Goal: Information Seeking & Learning: Check status

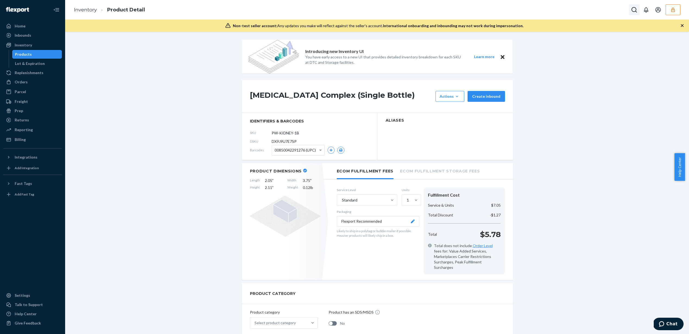
scroll to position [466, 0]
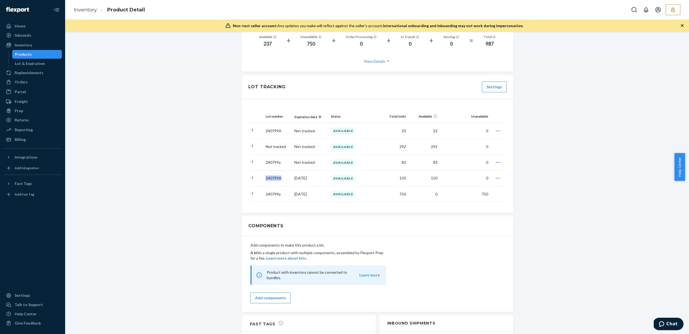
click at [679, 9] on button "button" at bounding box center [672, 9] width 15 height 11
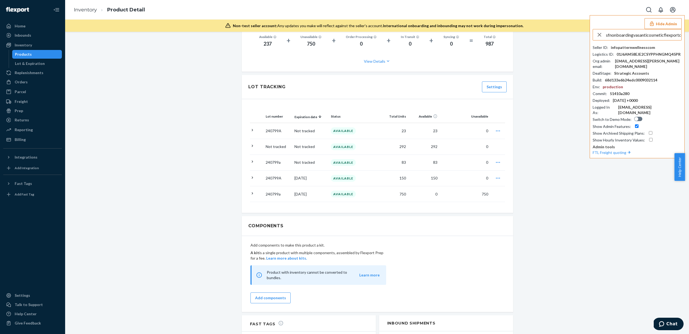
scroll to position [0, 6]
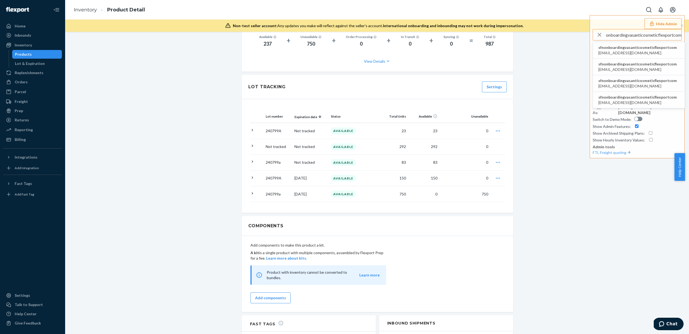
type input "sfnonboardingvasanticosmeticflexportcom"
click at [637, 51] on span "mineth@vasanticosmetics.com" at bounding box center [637, 52] width 78 height 5
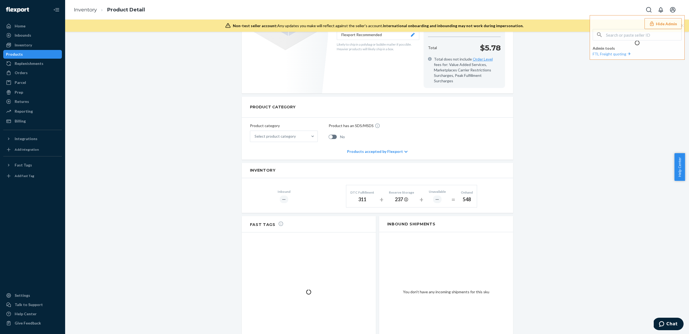
scroll to position [241, 0]
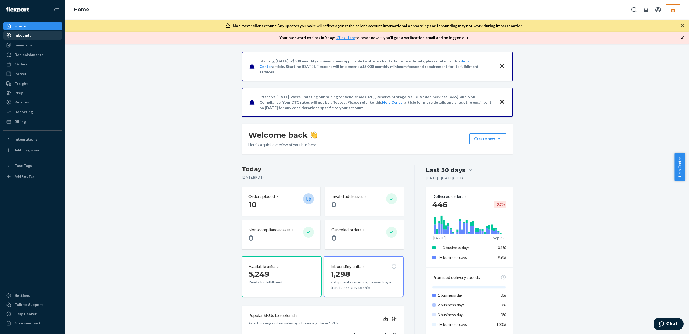
click at [27, 34] on div "Inbounds" at bounding box center [23, 35] width 17 height 5
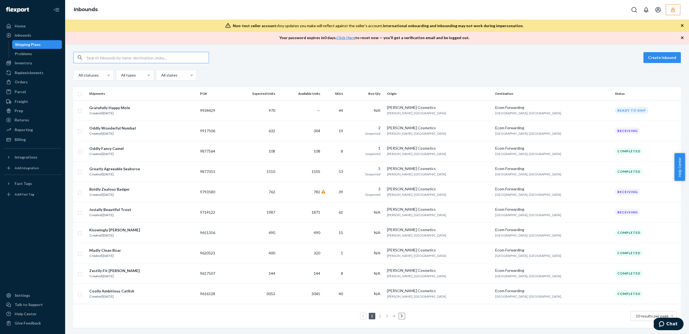
click at [676, 5] on button "button" at bounding box center [672, 9] width 15 height 11
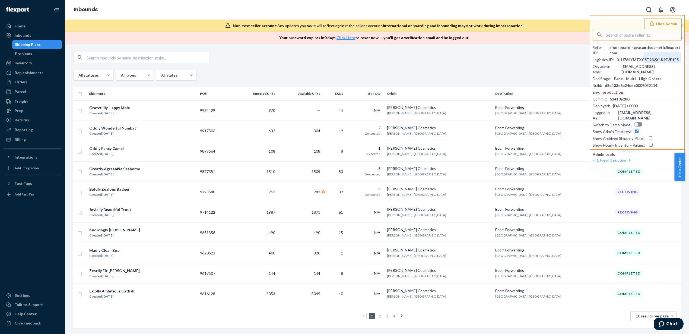
click at [109, 58] on input "text" at bounding box center [148, 57] width 122 height 11
click at [51, 61] on div "Inventory" at bounding box center [33, 63] width 58 height 8
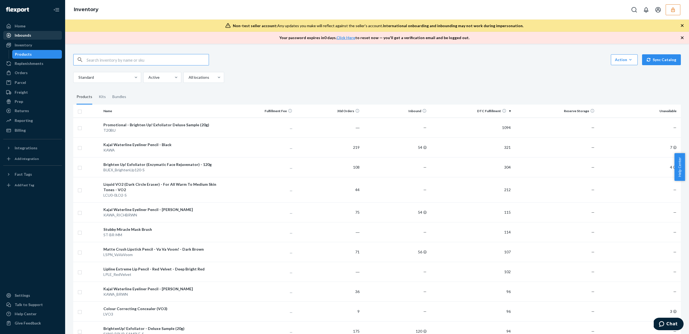
click at [43, 37] on div "Inbounds" at bounding box center [33, 35] width 58 height 8
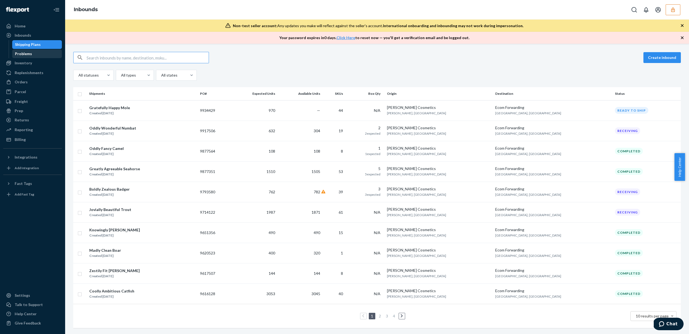
click at [43, 51] on div "Problems" at bounding box center [37, 54] width 49 height 8
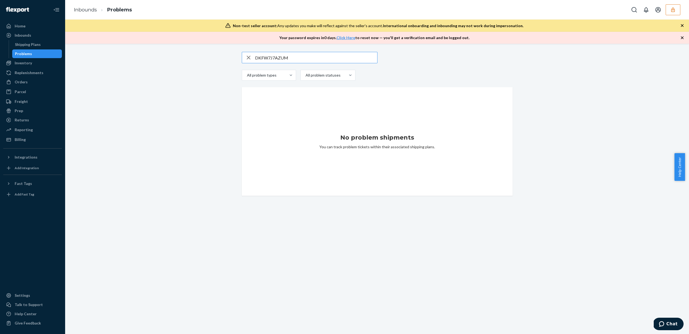
type input "DKFW7J7AZUM"
click at [246, 60] on icon "button" at bounding box center [248, 57] width 7 height 11
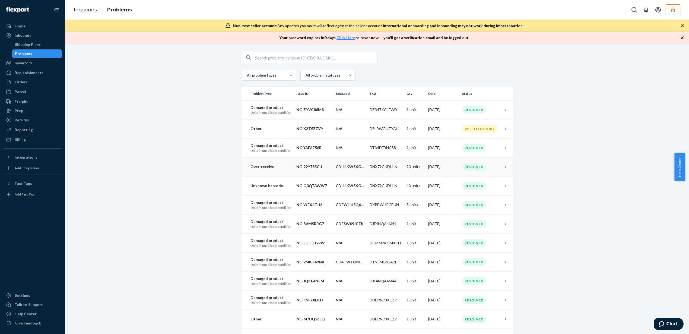
click at [410, 167] on td "20 units" at bounding box center [415, 166] width 22 height 19
click at [389, 167] on td "DNX72CKDHLN" at bounding box center [385, 166] width 37 height 19
click at [423, 160] on td "20 units" at bounding box center [415, 166] width 22 height 19
drag, startPoint x: 453, startPoint y: 165, endPoint x: 469, endPoint y: 164, distance: 16.3
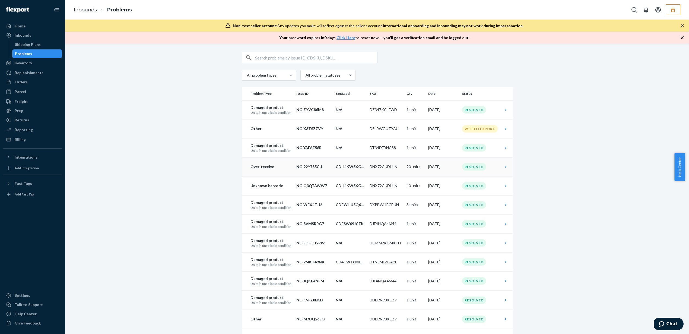
click at [453, 165] on td "[DATE]" at bounding box center [443, 166] width 34 height 19
click at [497, 167] on td "Resolved" at bounding box center [480, 166] width 41 height 19
click at [500, 166] on td at bounding box center [506, 166] width 12 height 19
click at [257, 168] on p "Over-receive" at bounding box center [270, 166] width 41 height 5
click at [258, 168] on p "Over-receive" at bounding box center [270, 166] width 41 height 5
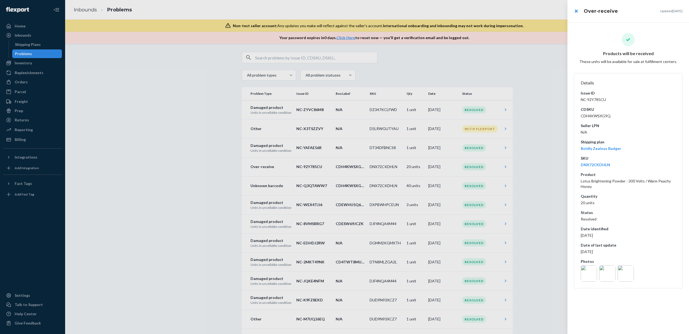
click at [589, 272] on img at bounding box center [588, 273] width 16 height 16
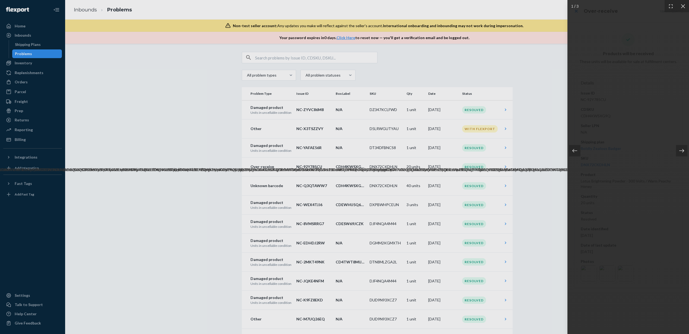
click at [682, 149] on icon at bounding box center [681, 151] width 5 height 4
click at [42, 37] on div at bounding box center [344, 167] width 689 height 334
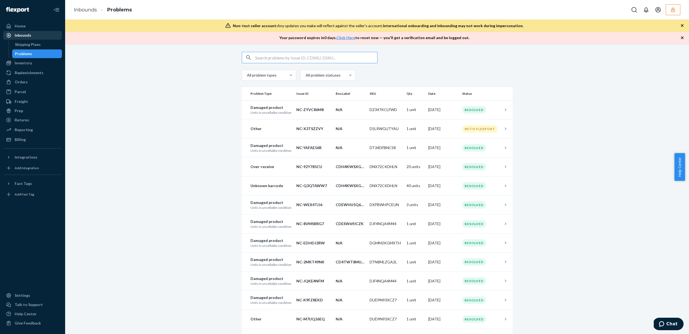
click at [42, 34] on div "Inbounds" at bounding box center [33, 35] width 58 height 8
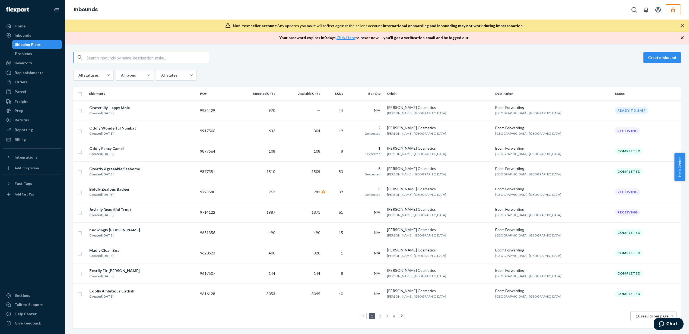
paste input "9917506"
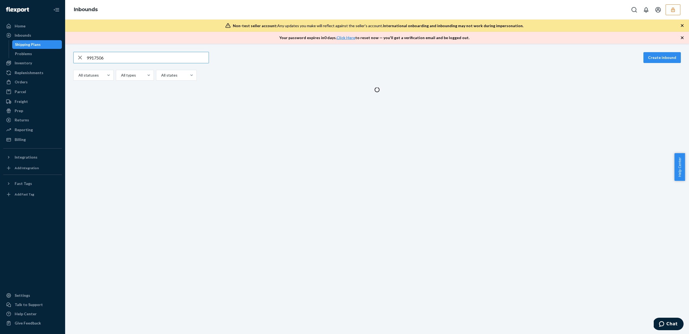
type input "9917506"
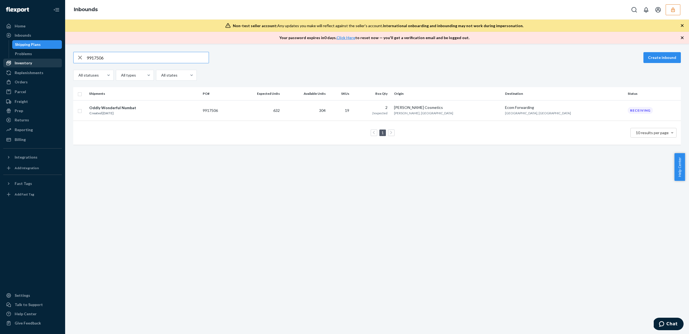
click at [38, 63] on div "Inventory" at bounding box center [33, 63] width 58 height 8
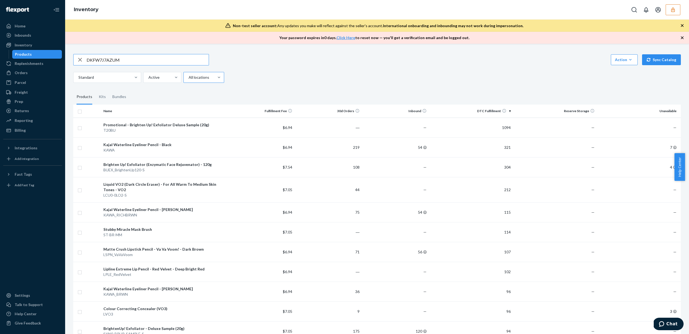
type input "DKFW7J7AZUM"
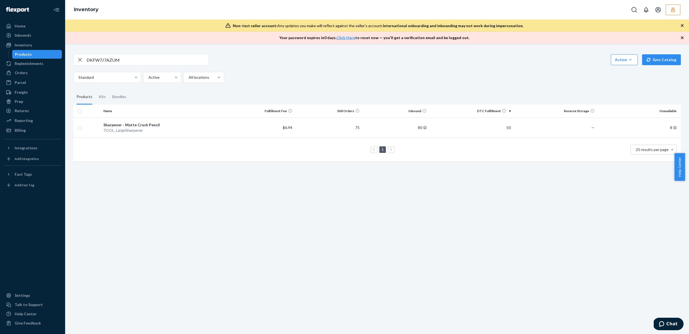
click at [77, 59] on icon "button" at bounding box center [80, 59] width 7 height 11
click at [43, 46] on div "Inventory" at bounding box center [33, 45] width 58 height 8
click at [43, 34] on div "Inbounds" at bounding box center [33, 35] width 58 height 8
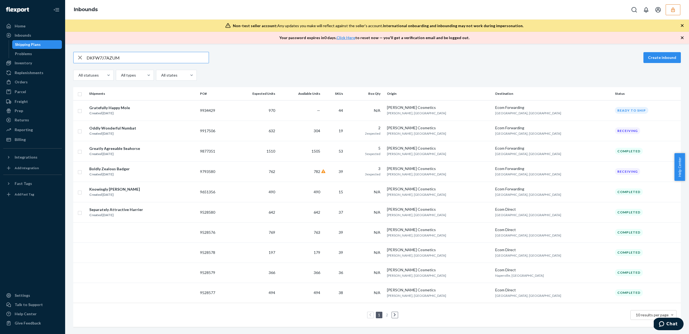
type input "DKFW7J7AZUM"
click at [325, 170] on icon at bounding box center [323, 171] width 4 height 4
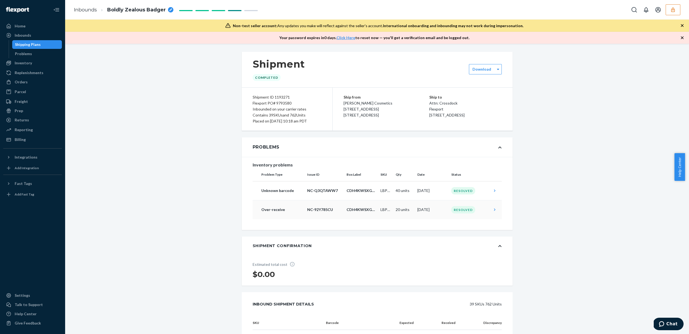
click at [408, 209] on td "20 units" at bounding box center [404, 209] width 22 height 19
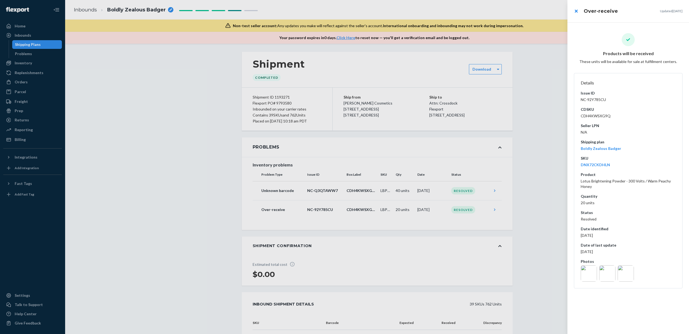
click at [589, 274] on img at bounding box center [588, 273] width 16 height 16
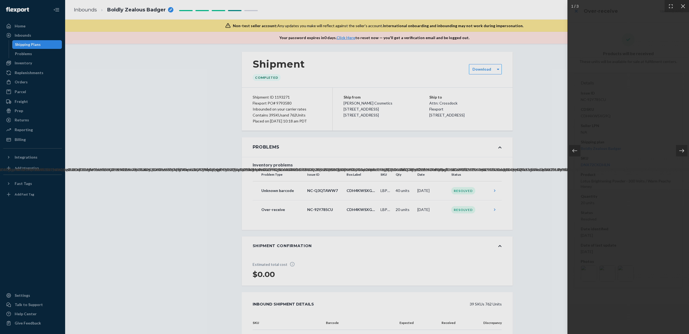
click at [681, 152] on icon at bounding box center [681, 150] width 5 height 5
click at [433, 189] on div at bounding box center [344, 167] width 689 height 334
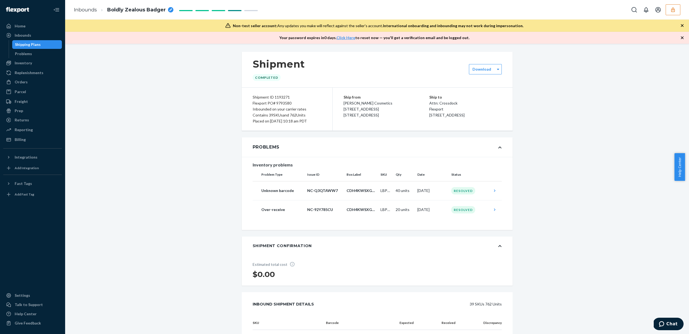
click at [433, 189] on td "[DATE]" at bounding box center [432, 190] width 34 height 19
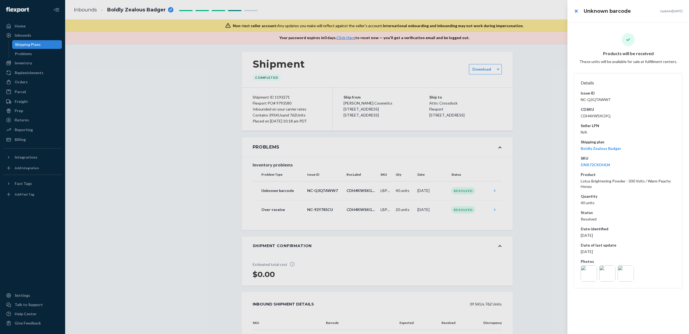
click at [584, 274] on img at bounding box center [588, 273] width 16 height 16
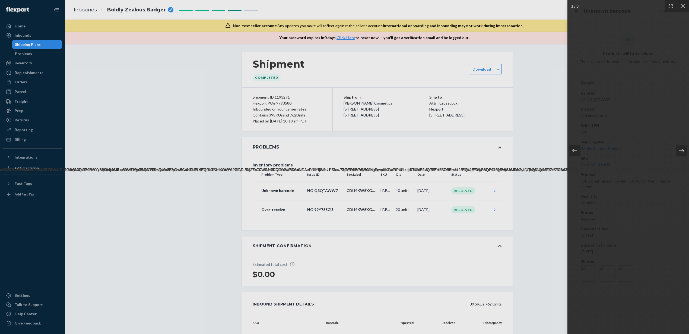
click at [625, 161] on img at bounding box center [627, 166] width 3189 height 11
drag, startPoint x: 636, startPoint y: 153, endPoint x: 356, endPoint y: 170, distance: 281.2
click at [356, 170] on img at bounding box center [347, 166] width 3189 height 11
drag, startPoint x: 624, startPoint y: 161, endPoint x: 368, endPoint y: 166, distance: 256.1
click at [368, 166] on img at bounding box center [613, 166] width 3189 height 11
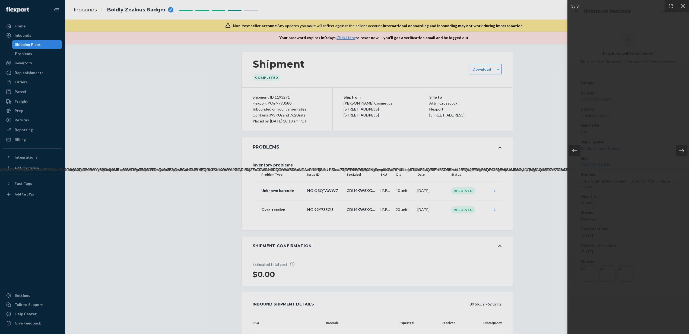
click at [570, 146] on div at bounding box center [574, 150] width 11 height 11
click at [85, 73] on div at bounding box center [344, 167] width 689 height 334
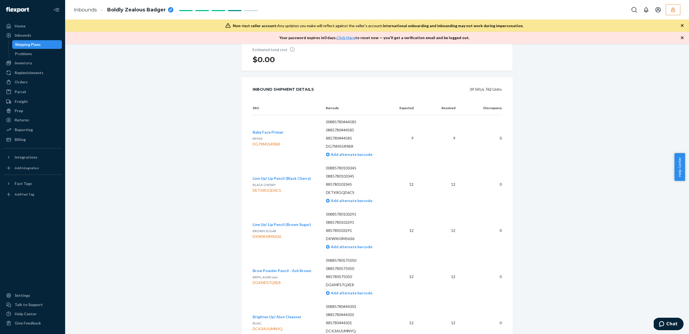
scroll to position [277, 0]
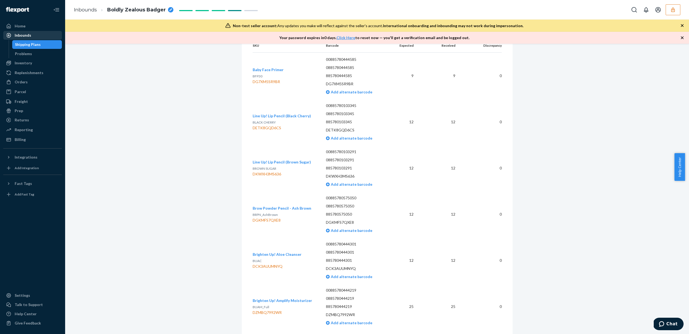
click at [23, 33] on div "Inbounds" at bounding box center [23, 35] width 17 height 5
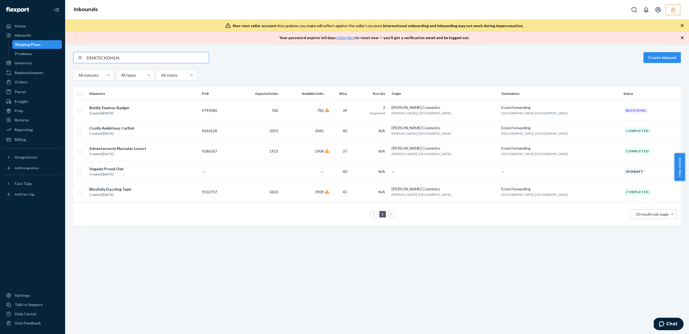
type input "DNX72CKDHLN"
click at [78, 58] on icon "button" at bounding box center [80, 57] width 7 height 11
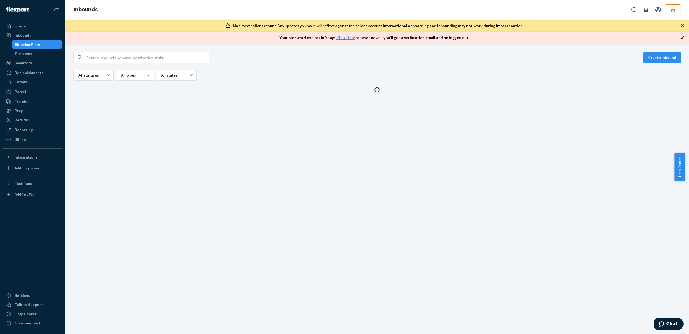
click at [80, 57] on icon "button" at bounding box center [80, 57] width 7 height 11
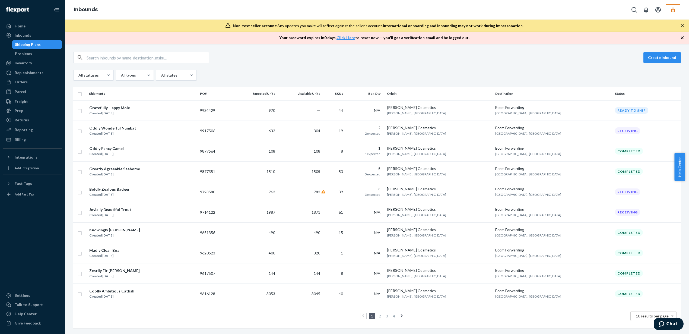
click at [88, 58] on input "text" at bounding box center [148, 57] width 122 height 11
paste input "9917506"
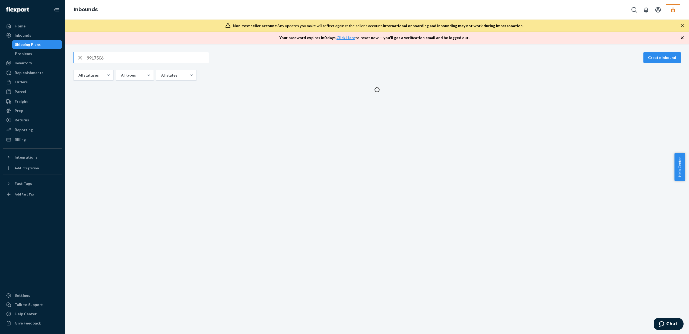
type input "9917506"
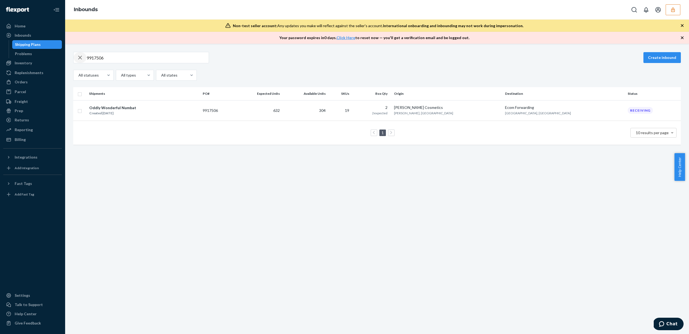
click at [80, 58] on icon "button" at bounding box center [80, 57] width 7 height 11
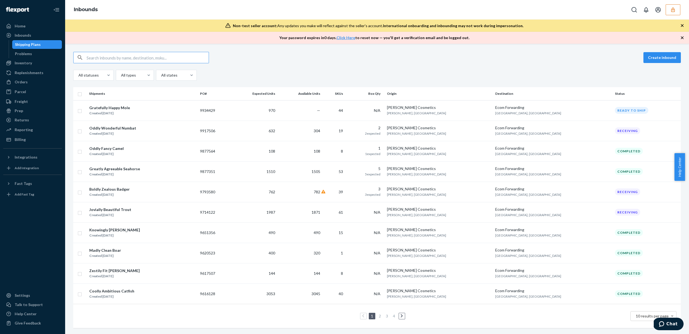
paste input "9917506"
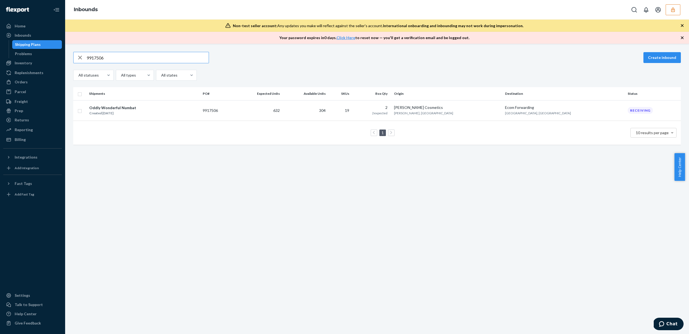
type input "9917506"
click at [79, 57] on icon "button" at bounding box center [80, 57] width 7 height 11
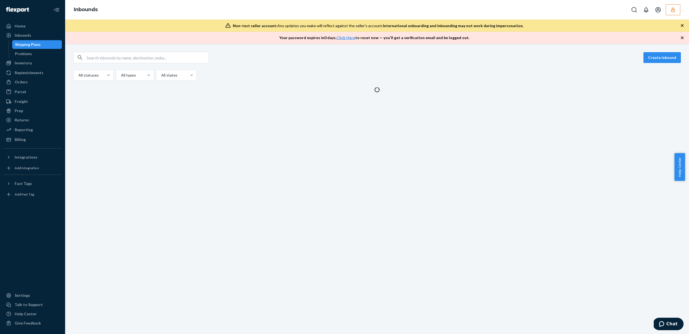
click at [104, 57] on input "text" at bounding box center [148, 57] width 122 height 11
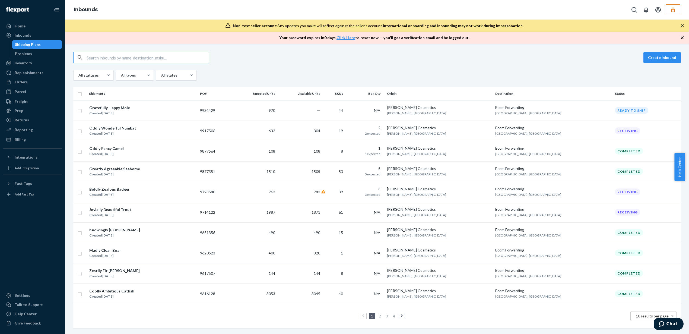
paste input "DKFW7J7AZUM"
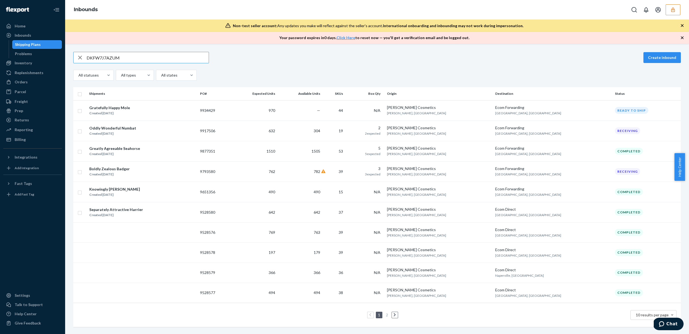
type input "DKFW7J7AZUM"
click at [322, 128] on td "304" at bounding box center [299, 130] width 45 height 20
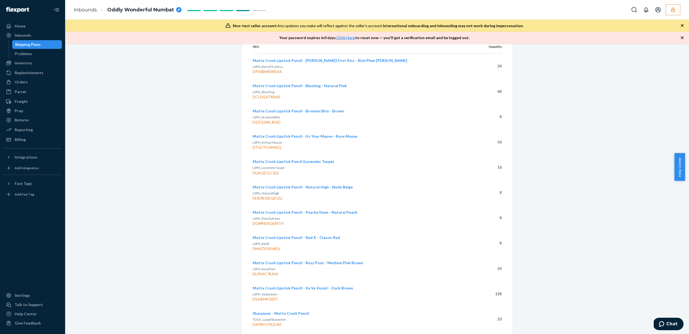
scroll to position [1454, 0]
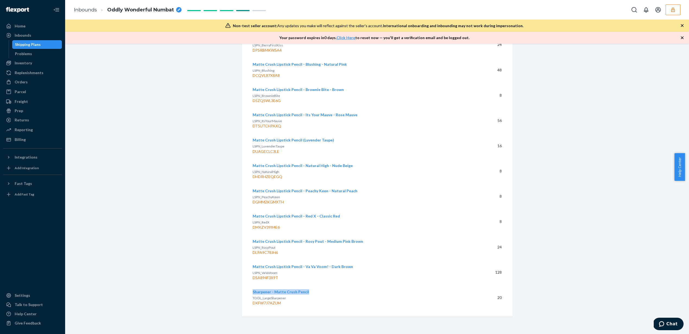
drag, startPoint x: 306, startPoint y: 292, endPoint x: 251, endPoint y: 290, distance: 54.8
click at [253, 290] on div "Sharpener - Matte Crush Pencil TOOL_LargeSharpener DKFW7J7AZUM" at bounding box center [363, 297] width 220 height 17
copy span "Sharpener - Matte Crush Pencil"
